Goal: Information Seeking & Learning: Learn about a topic

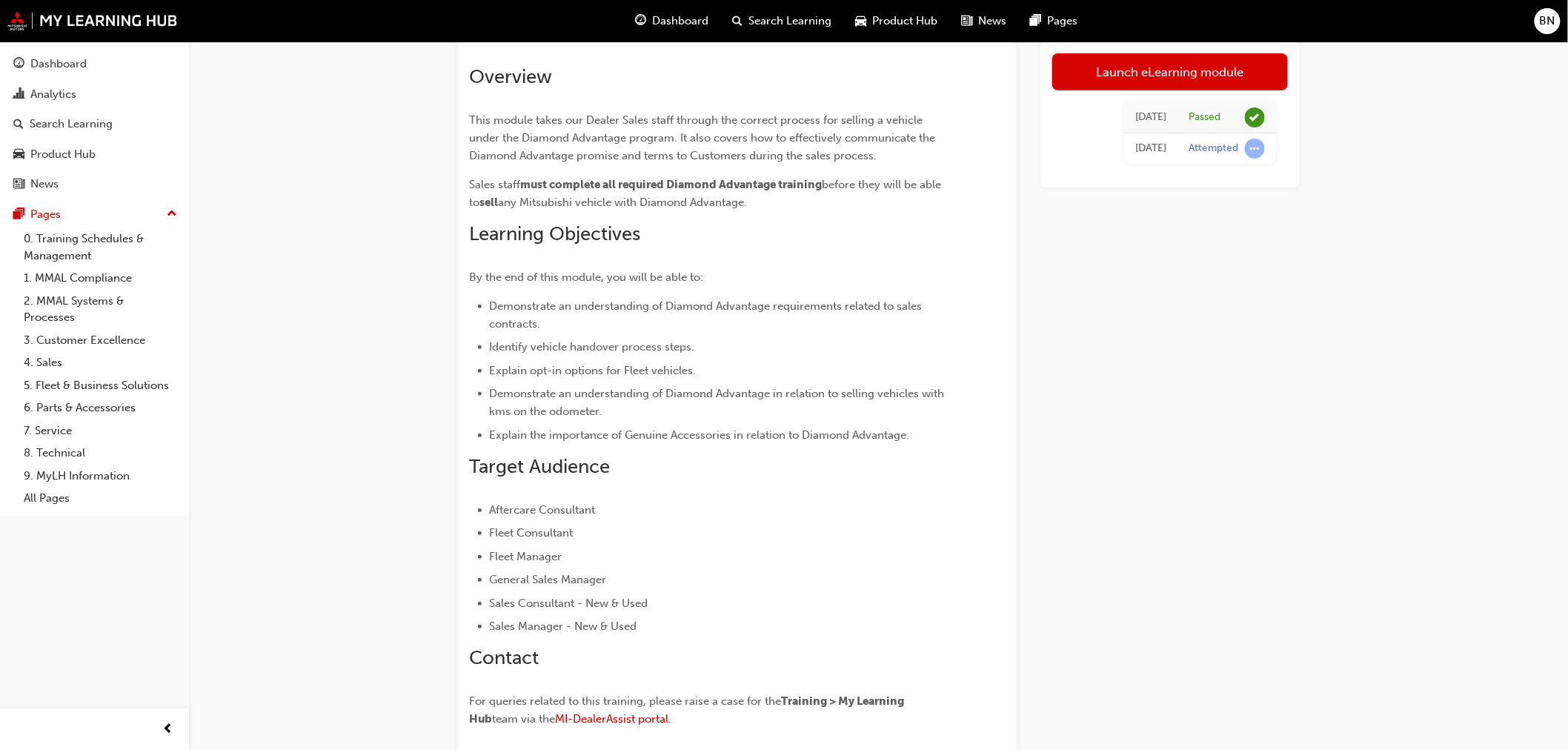
scroll to position [217, 0]
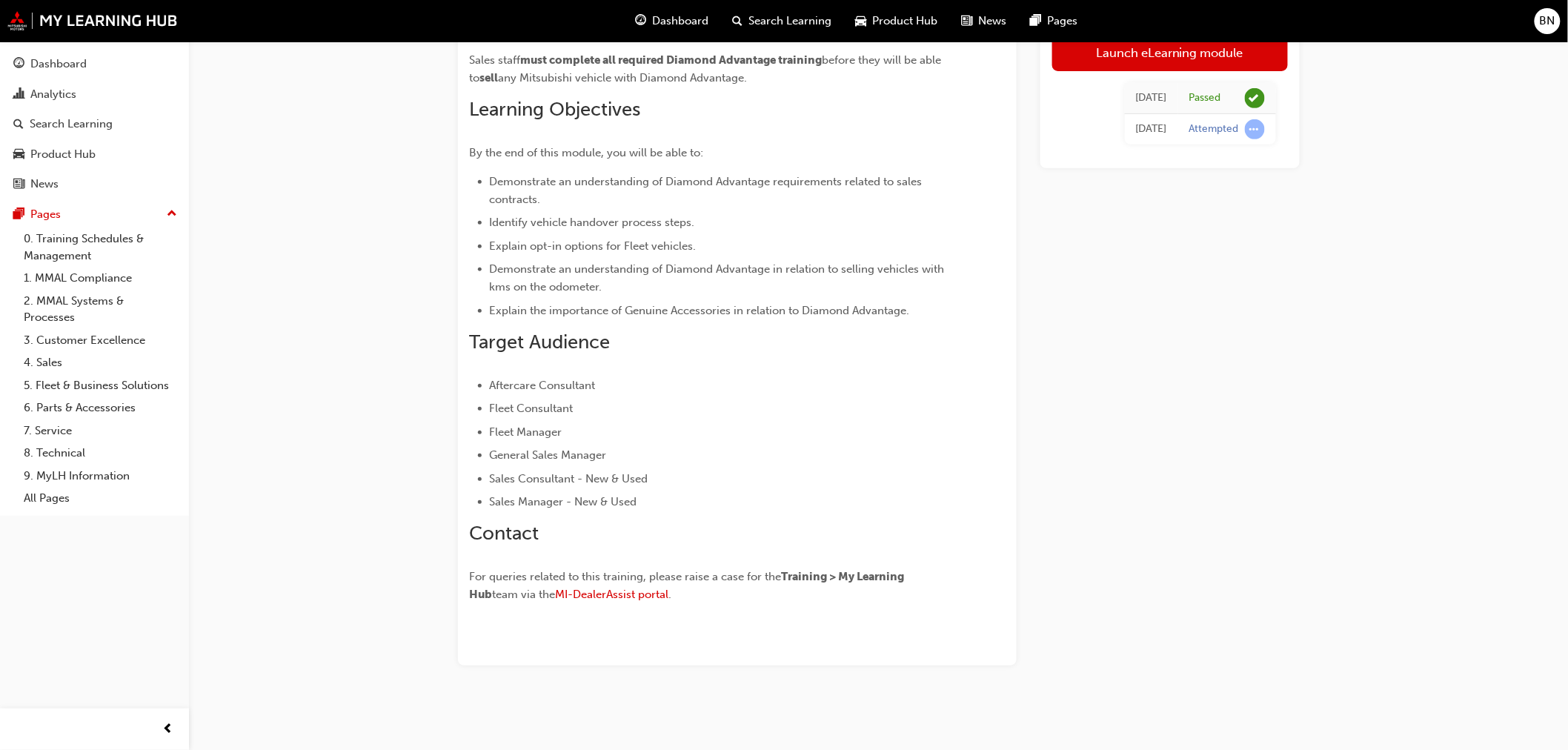
click at [687, 24] on span "Dashboard" at bounding box center [680, 20] width 56 height 17
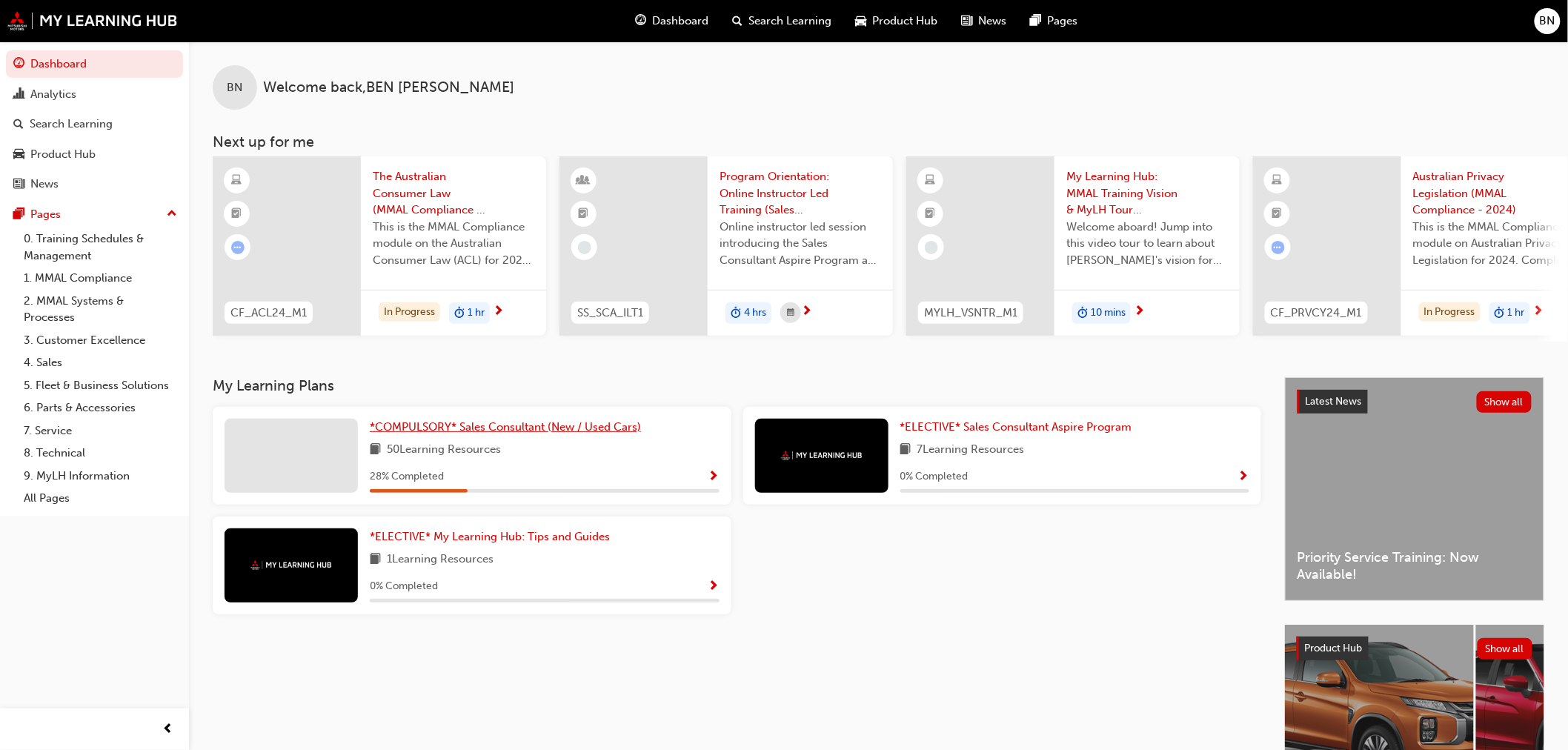
click at [604, 432] on span "*COMPULSORY* Sales Consultant (New / Used Cars)" at bounding box center [505, 427] width 272 height 13
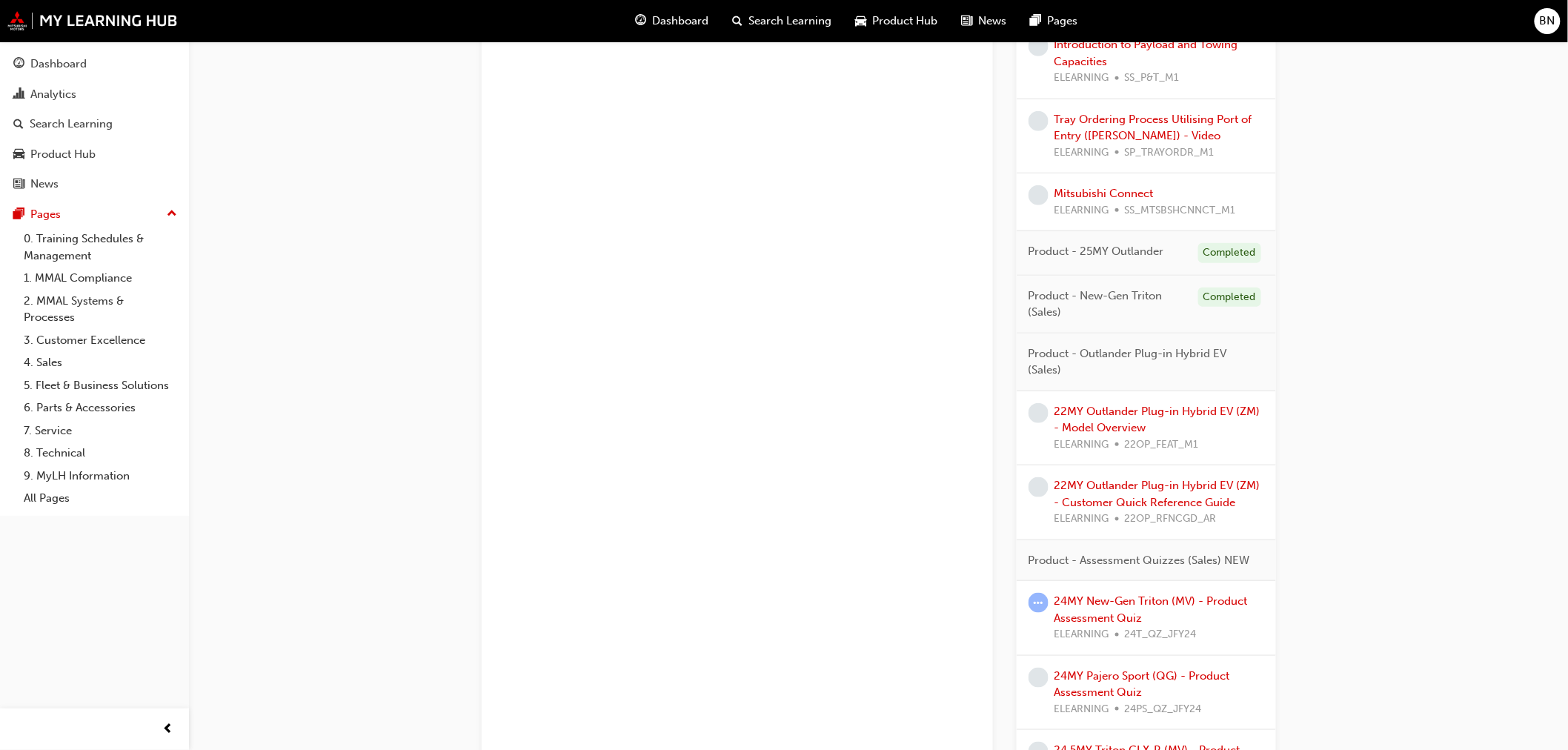
scroll to position [2882, 0]
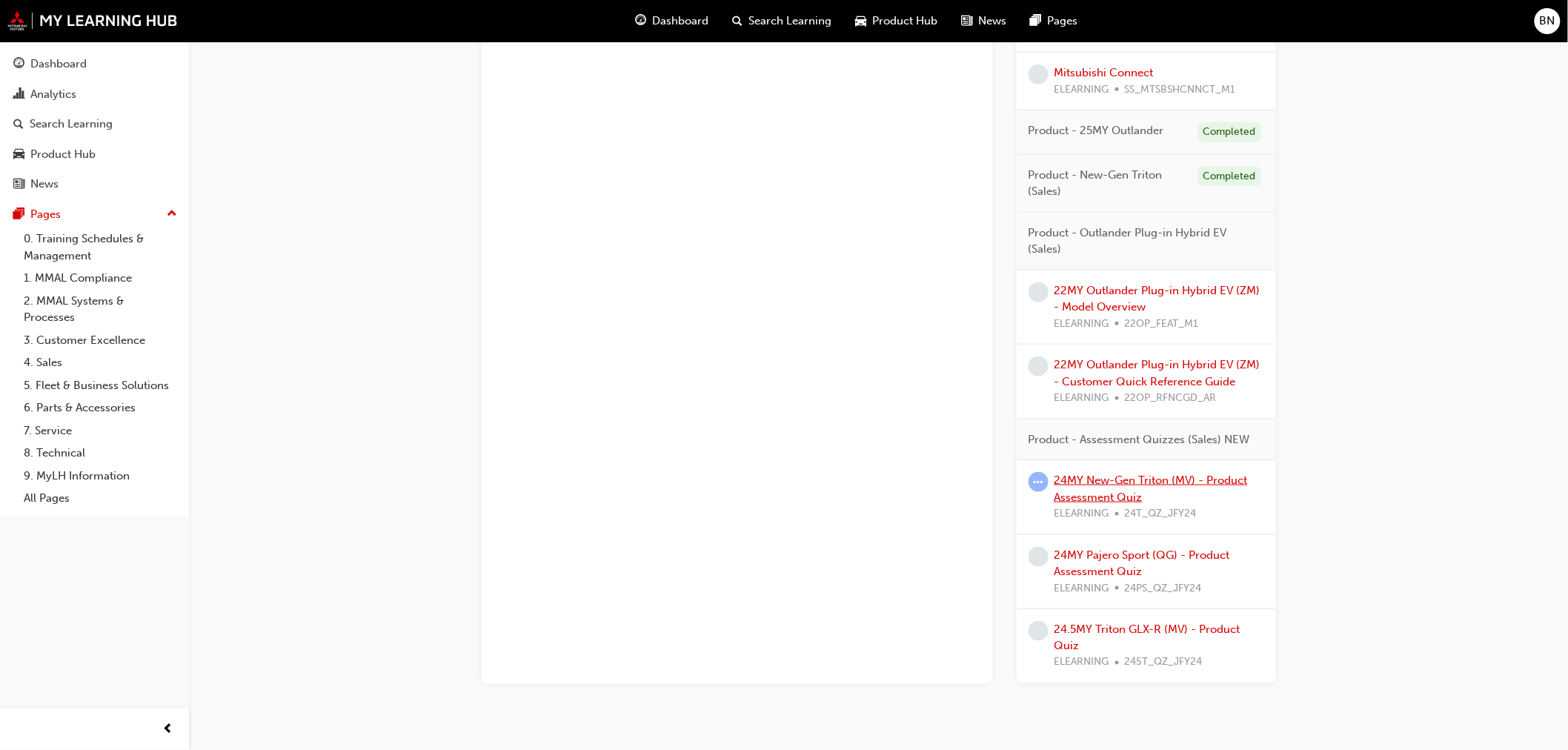
click at [1104, 500] on link "24MY New-Gen Triton (MV) - Product Assessment Quiz" at bounding box center [1151, 489] width 193 height 30
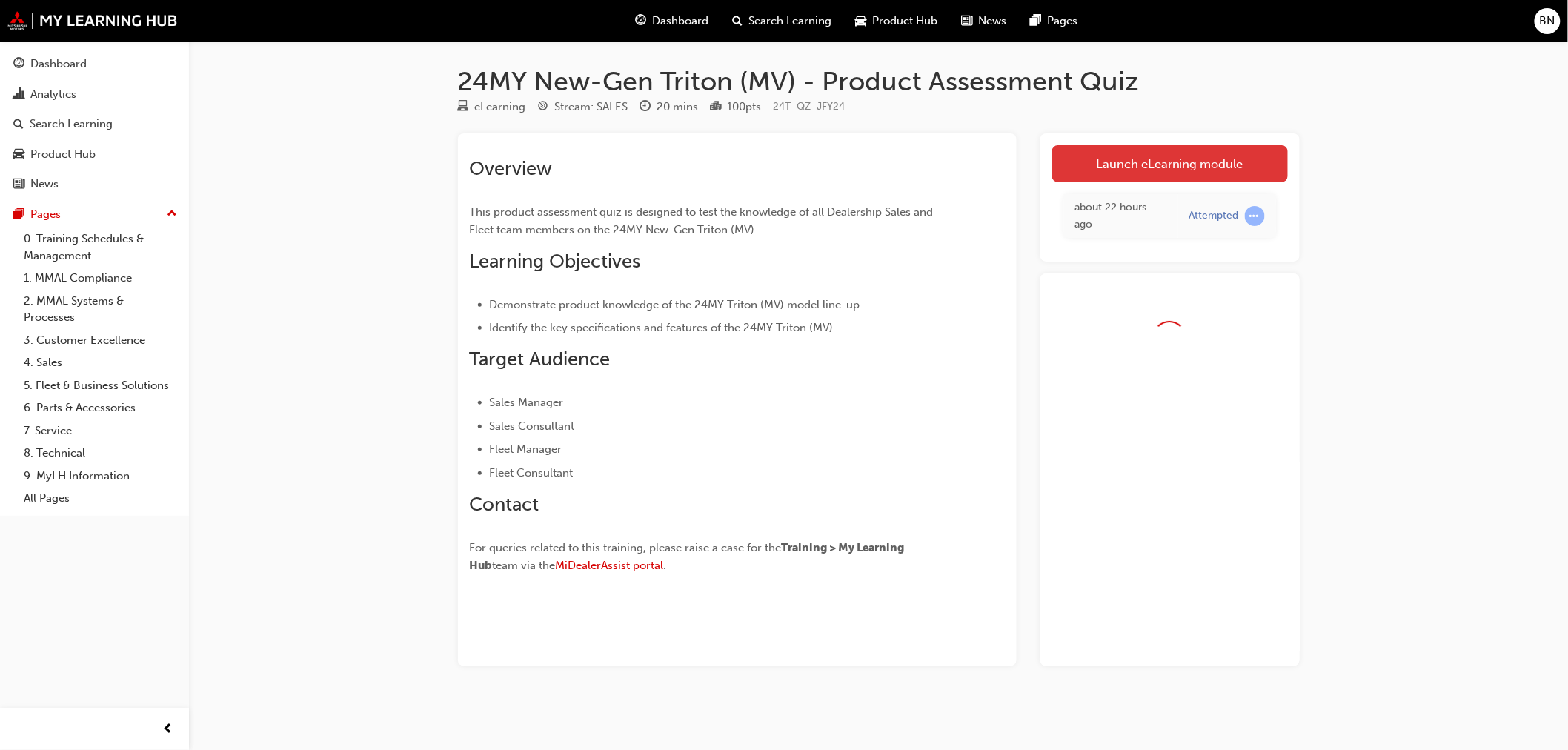
click at [1158, 167] on link "Launch eLearning module" at bounding box center [1170, 164] width 236 height 37
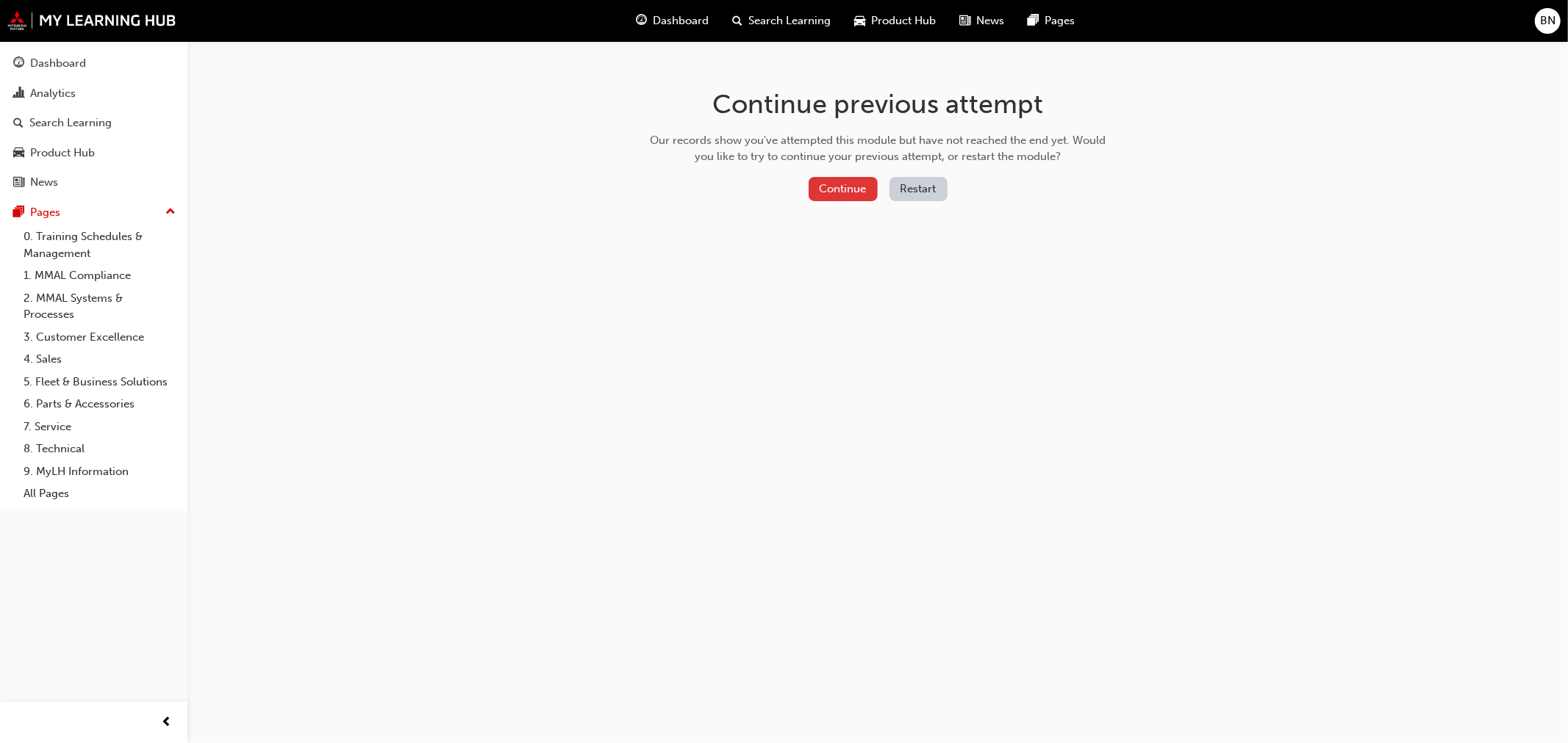
click at [833, 187] on button "Continue" at bounding box center [843, 189] width 69 height 24
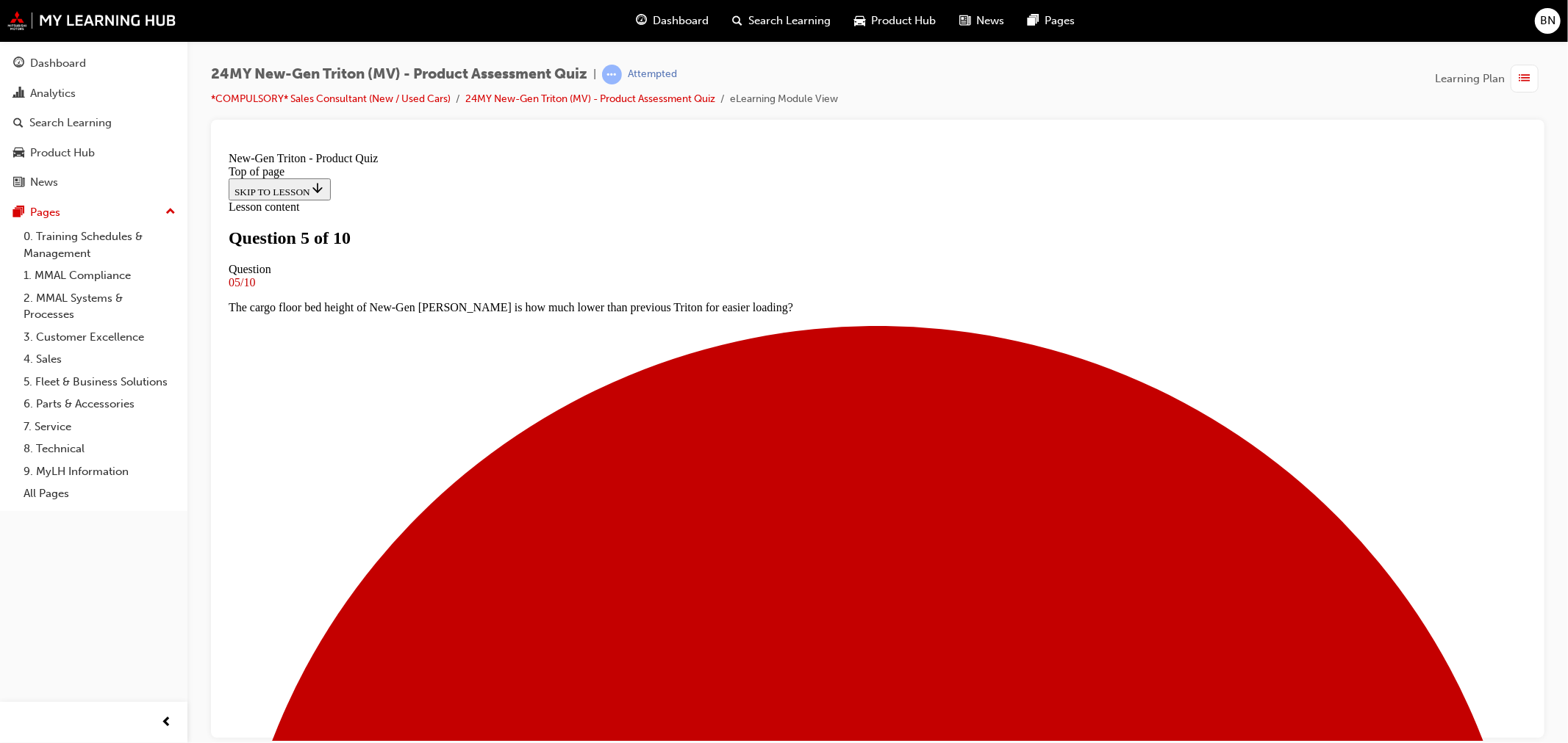
scroll to position [221, 0]
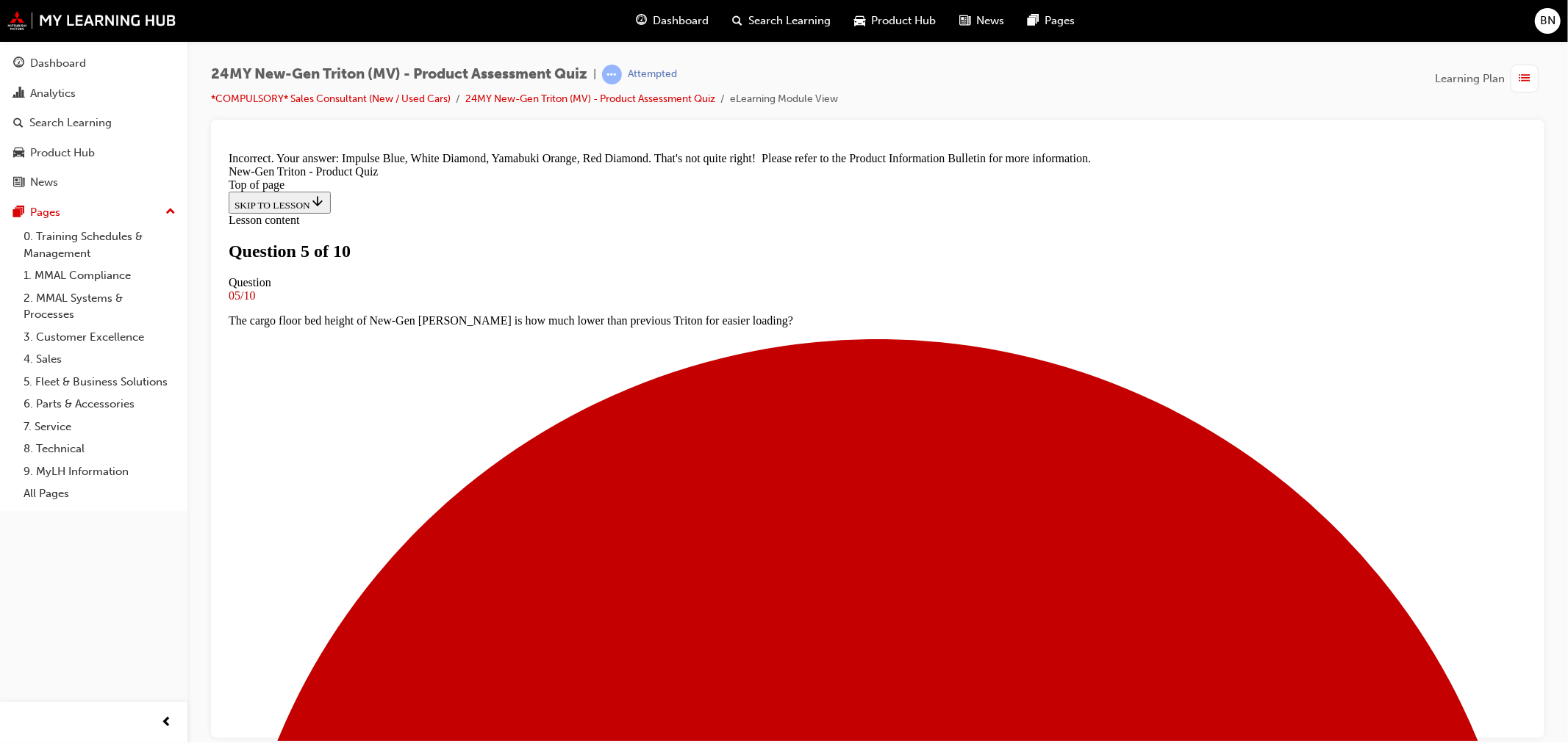
scroll to position [356, 0]
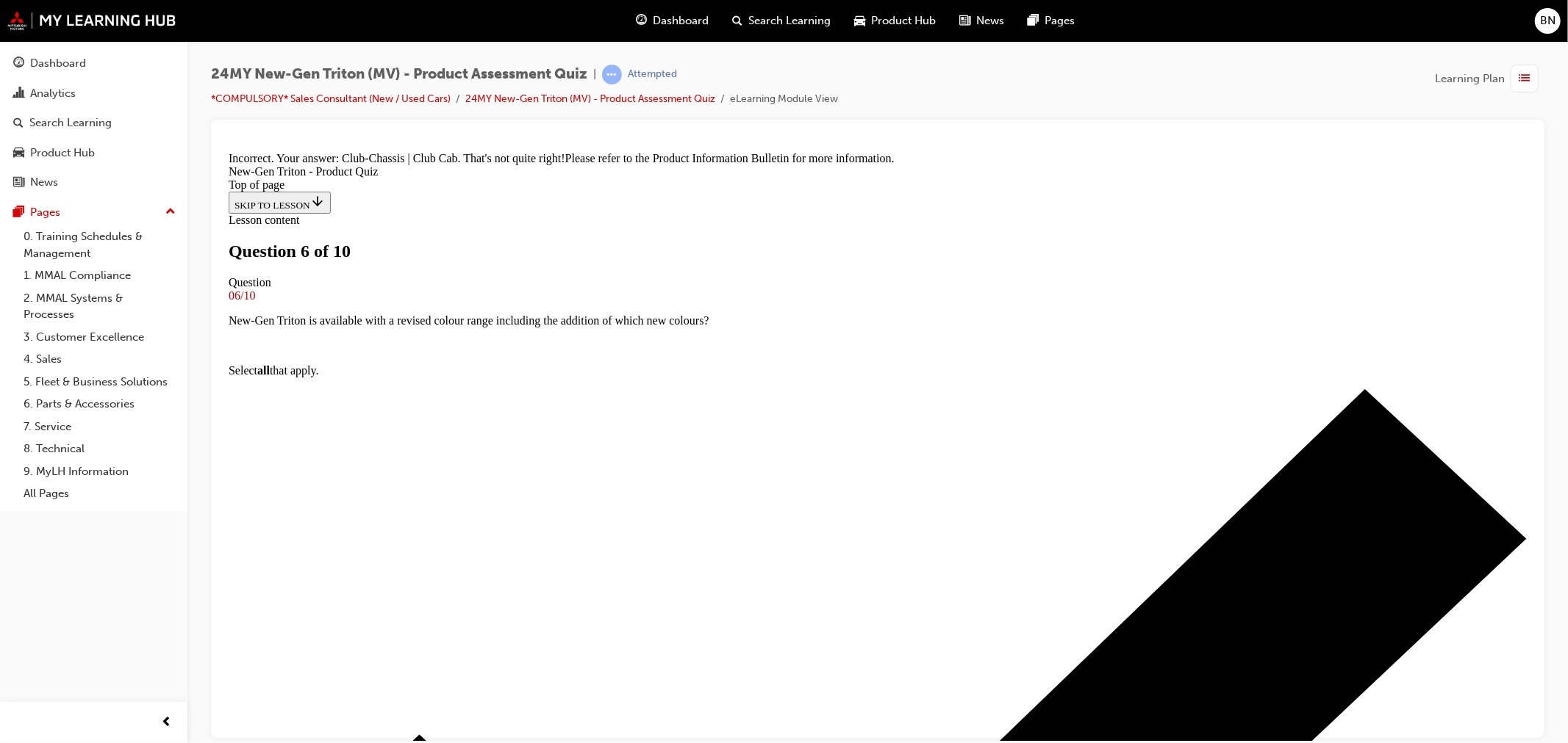
scroll to position [324, 0]
